Goal: Task Accomplishment & Management: Use online tool/utility

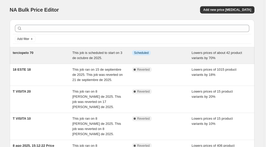
click at [41, 55] on div "terciopelo 70" at bounding box center [43, 55] width 60 height 10
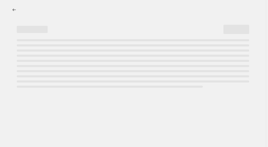
select select "percentage"
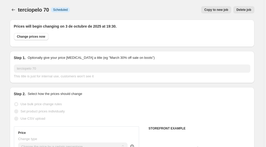
select select "collection"
click at [246, 9] on span "Delete job" at bounding box center [244, 10] width 15 height 4
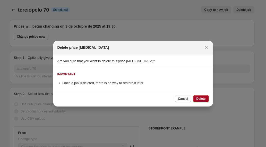
click at [201, 98] on span "Delete" at bounding box center [200, 99] width 9 height 4
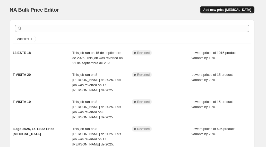
click at [232, 9] on span "Add new price [MEDICAL_DATA]" at bounding box center [227, 10] width 48 height 4
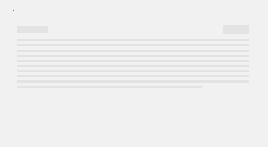
select select "percentage"
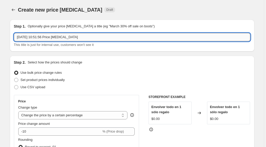
click at [72, 39] on input "[DATE] 10:51:56 Price [MEDICAL_DATA]" at bounding box center [132, 37] width 237 height 8
drag, startPoint x: 95, startPoint y: 34, endPoint x: 31, endPoint y: 30, distance: 63.2
click at [31, 30] on div "Step 1. Optionally give your price [MEDICAL_DATA] a title (eg "March 30% off sa…" at bounding box center [132, 36] width 237 height 24
click at [100, 39] on input "terciopelo[DATE] 10:51:56 Price [MEDICAL_DATA]" at bounding box center [132, 37] width 237 height 8
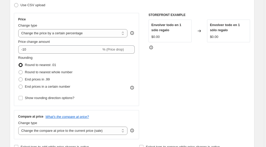
scroll to position [82, 0]
type input "terciopelo 50"
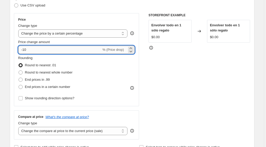
click at [26, 51] on input "-10" at bounding box center [59, 50] width 83 height 8
type input "-50"
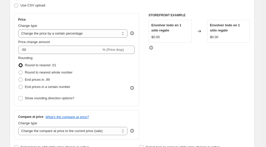
click at [162, 69] on div "STOREFRONT EXAMPLE Envolver todo en 1 sólo regalo $0.00 Changed to Envolver tod…" at bounding box center [200, 76] width 102 height 126
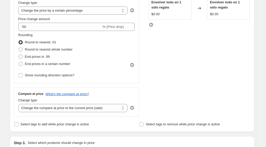
scroll to position [104, 0]
